Goal: Transaction & Acquisition: Download file/media

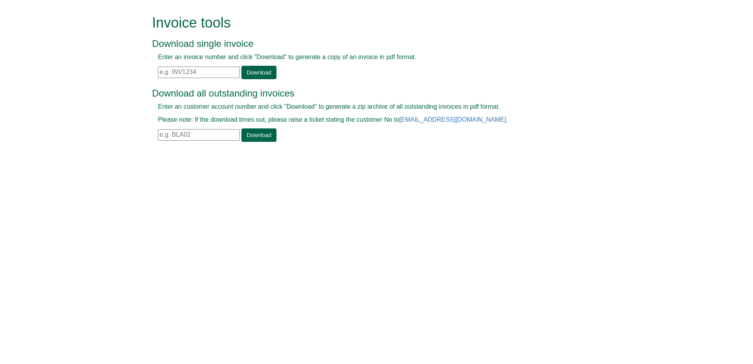
click at [215, 67] on input "text" at bounding box center [199, 72] width 82 height 11
paste input "INV1281011"
click at [252, 71] on link "Download" at bounding box center [258, 72] width 35 height 13
drag, startPoint x: 205, startPoint y: 72, endPoint x: 84, endPoint y: 66, distance: 121.9
click at [84, 66] on form "Invoice tools Download single invoice Enter an invoice number and click "Downlo…" at bounding box center [376, 79] width 753 height 158
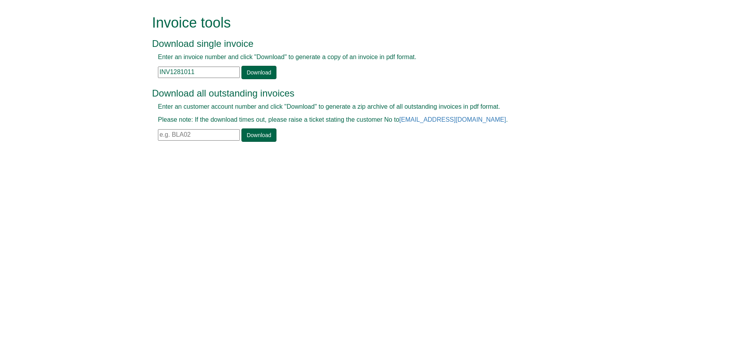
paste input "383025"
click at [256, 70] on link "Download" at bounding box center [258, 72] width 35 height 13
drag, startPoint x: 205, startPoint y: 69, endPoint x: 128, endPoint y: 70, distance: 76.4
click at [111, 69] on form "Invoice tools Download single invoice Enter an invoice number and click "Downlo…" at bounding box center [376, 79] width 753 height 158
paste input "953"
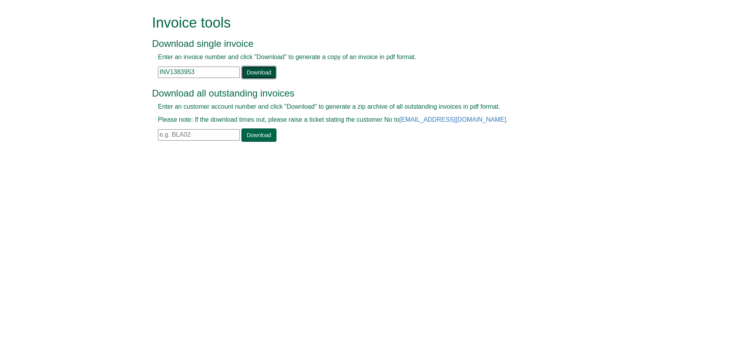
click at [251, 69] on link "Download" at bounding box center [258, 72] width 35 height 13
drag, startPoint x: 197, startPoint y: 76, endPoint x: 100, endPoint y: 72, distance: 97.4
click at [100, 72] on form "Invoice tools Download single invoice Enter an invoice number and click "Downlo…" at bounding box center [376, 79] width 753 height 158
paste input "5871"
click at [257, 76] on link "Download" at bounding box center [258, 72] width 35 height 13
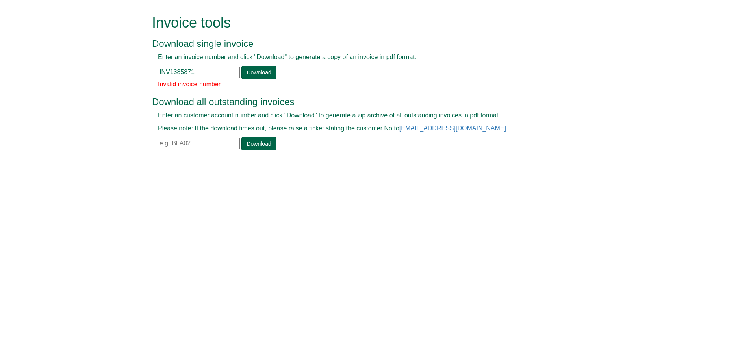
click at [220, 76] on input "INV1385871" at bounding box center [199, 72] width 82 height 11
type input "INV1385871"
click at [268, 76] on link "Download" at bounding box center [258, 72] width 35 height 13
